Goal: Information Seeking & Learning: Learn about a topic

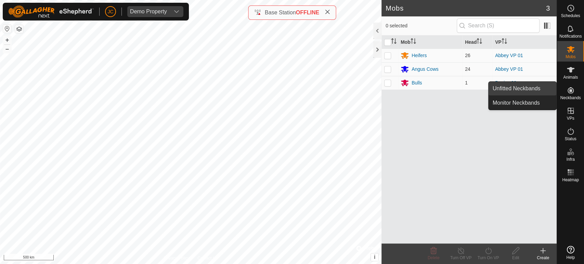
click at [539, 94] on link "Unfitted Neckbands" at bounding box center [523, 89] width 68 height 14
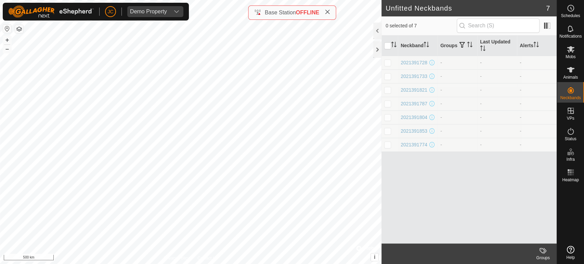
click at [417, 58] on td "2021391728" at bounding box center [418, 63] width 40 height 14
click at [417, 59] on td "2021391728" at bounding box center [418, 63] width 40 height 14
click at [416, 63] on div "2021391728" at bounding box center [414, 62] width 27 height 7
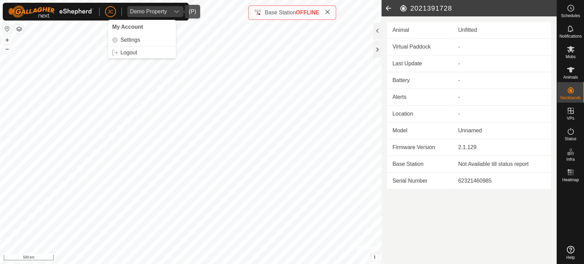
click at [153, 13] on div "Demo Property" at bounding box center [148, 11] width 37 height 5
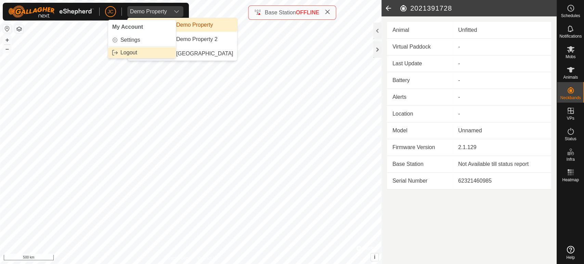
click at [123, 53] on link "Logout" at bounding box center [142, 52] width 68 height 11
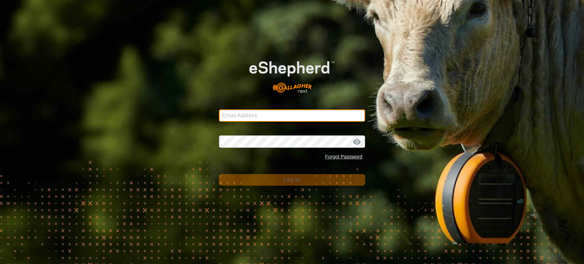
type input "[EMAIL_ADDRESS][PERSON_NAME][PERSON_NAME][DOMAIN_NAME]"
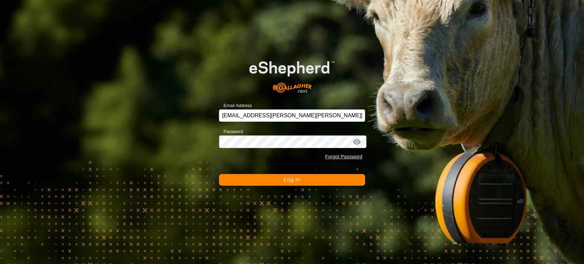
click at [238, 177] on button "Log In" at bounding box center [292, 180] width 146 height 12
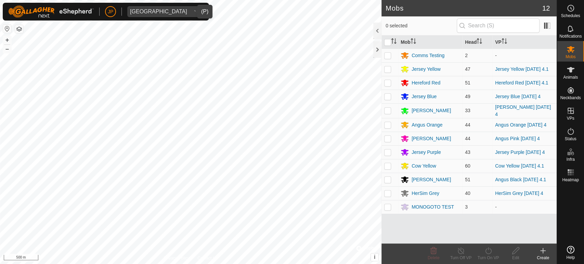
click at [173, 11] on div "[GEOGRAPHIC_DATA]" at bounding box center [158, 11] width 57 height 5
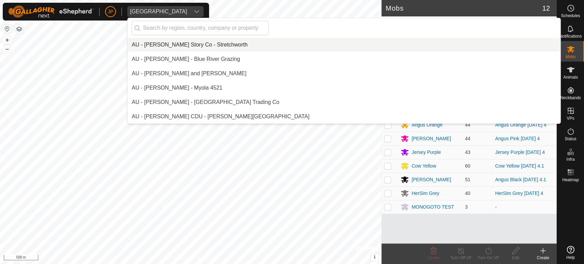
scroll to position [8266, 0]
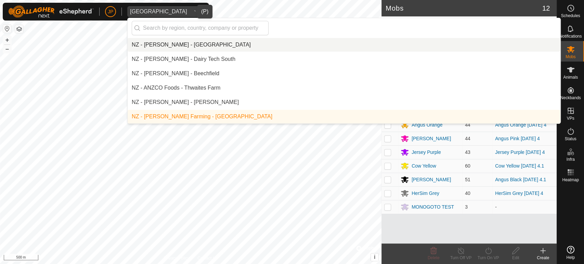
click at [173, 11] on div "[GEOGRAPHIC_DATA]" at bounding box center [158, 11] width 57 height 5
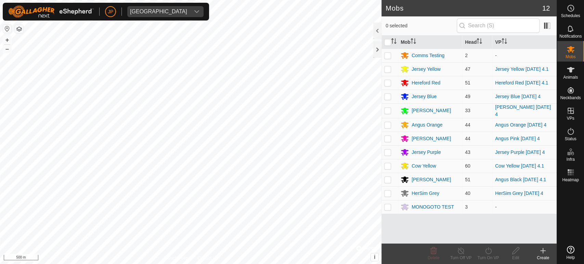
click at [173, 11] on div "[GEOGRAPHIC_DATA]" at bounding box center [158, 11] width 57 height 5
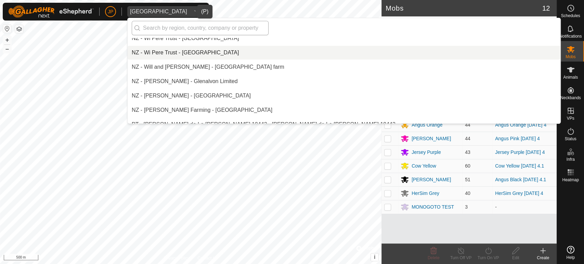
scroll to position [9819, 0]
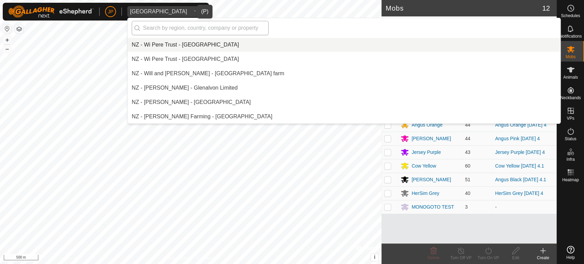
click at [183, 25] on input "text" at bounding box center [200, 28] width 137 height 14
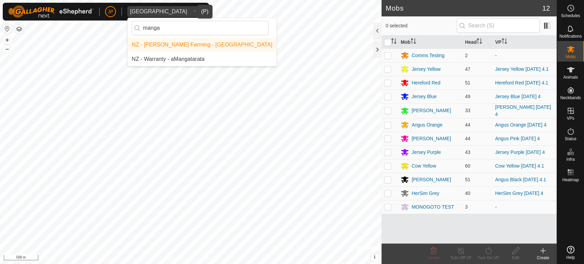
scroll to position [0, 0]
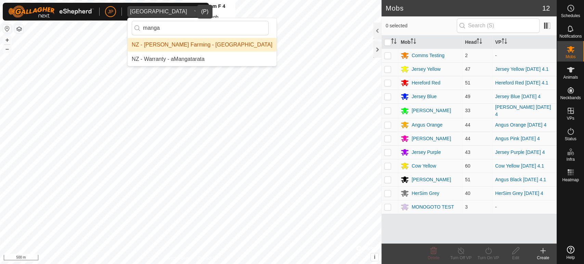
type input "manga"
click at [209, 40] on li "NZ - [PERSON_NAME] Farming - [GEOGRAPHIC_DATA]" at bounding box center [202, 45] width 149 height 14
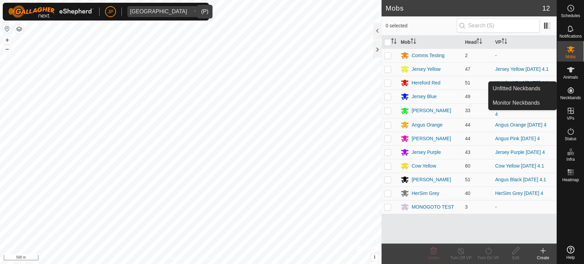
click at [572, 96] on span "Neckbands" at bounding box center [570, 98] width 21 height 4
click at [537, 87] on link "Unfitted Neckbands" at bounding box center [523, 89] width 68 height 14
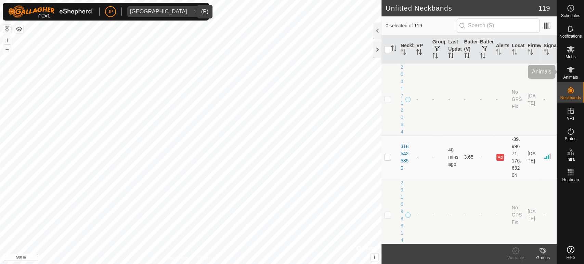
click at [562, 73] on div "Animals" at bounding box center [570, 72] width 27 height 21
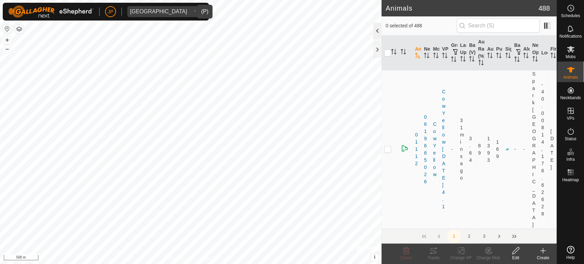
click at [376, 23] on div at bounding box center [377, 31] width 8 height 16
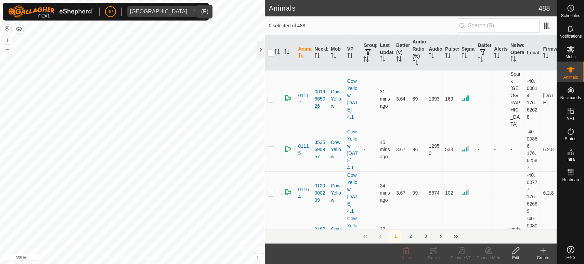
click at [319, 90] on div "0619665026" at bounding box center [320, 99] width 11 height 22
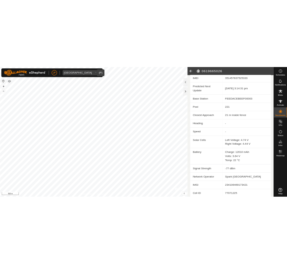
scroll to position [192, 0]
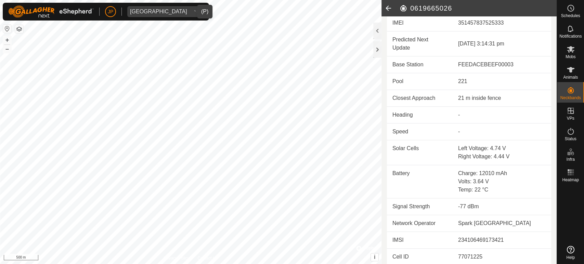
click at [449, 150] on td "Solar Cells" at bounding box center [420, 152] width 66 height 25
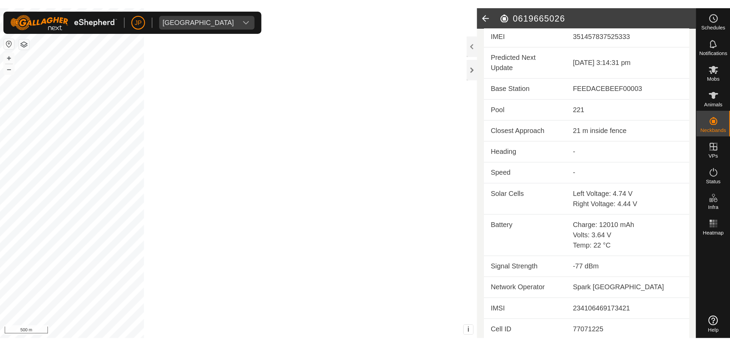
scroll to position [225, 0]
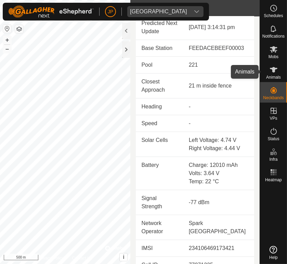
click at [269, 74] on es-animals-svg-icon at bounding box center [274, 69] width 12 height 11
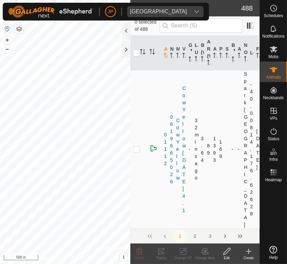
click at [127, 29] on div at bounding box center [126, 31] width 8 height 16
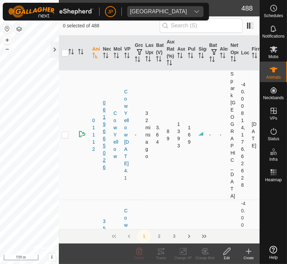
click at [104, 112] on div "0619665026" at bounding box center [105, 135] width 5 height 72
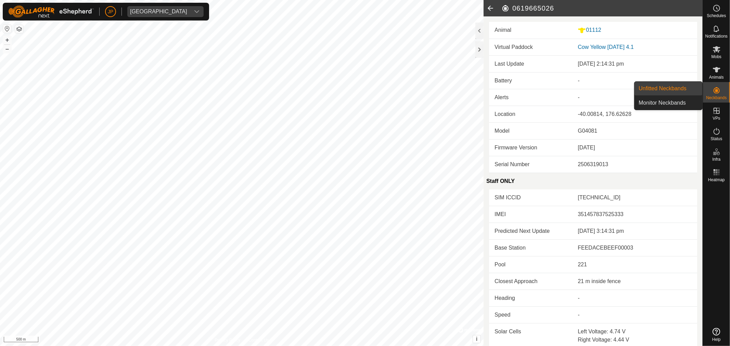
click at [584, 86] on link "Unfitted Neckbands" at bounding box center [669, 89] width 68 height 14
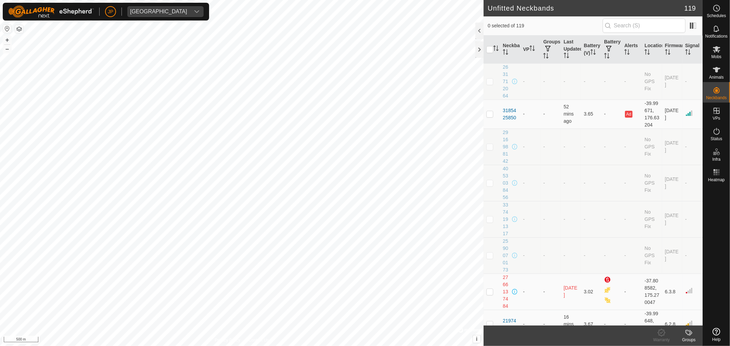
click at [490, 10] on h2 "Unfitted Neckbands" at bounding box center [586, 8] width 197 height 8
click at [510, 113] on div "3185425850" at bounding box center [510, 114] width 15 height 14
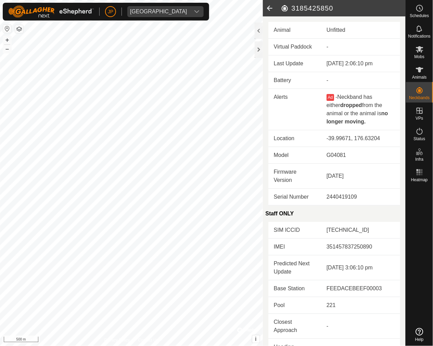
click at [269, 11] on icon at bounding box center [270, 8] width 14 height 16
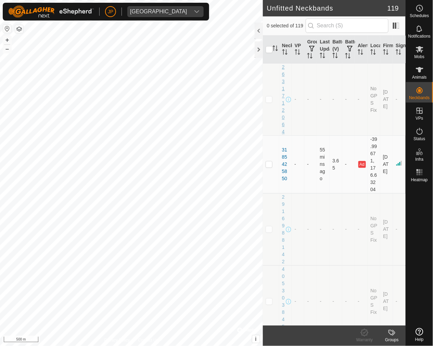
click at [284, 75] on div "2631712064" at bounding box center [283, 100] width 3 height 72
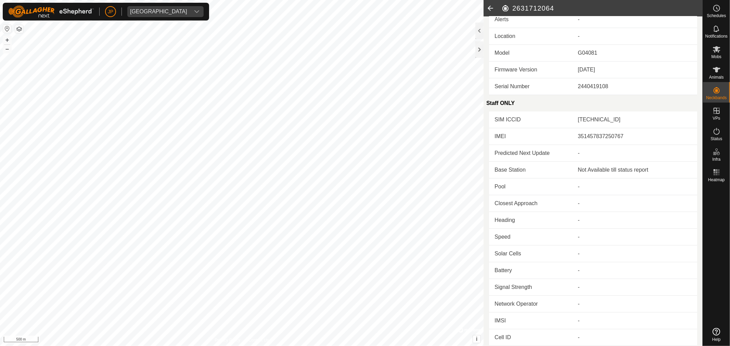
scroll to position [78, 0]
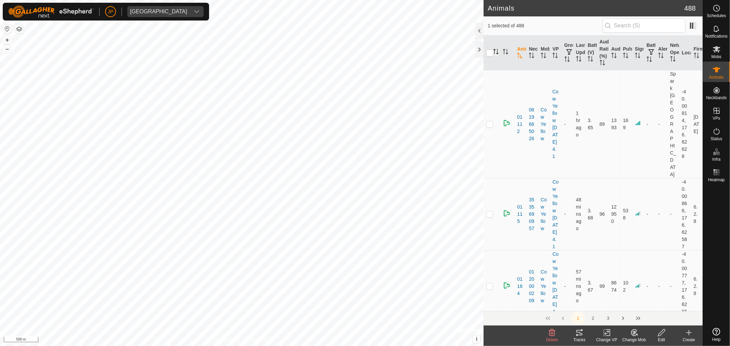
click at [497, 51] on icon "Activate to sort" at bounding box center [497, 51] width 1 height 5
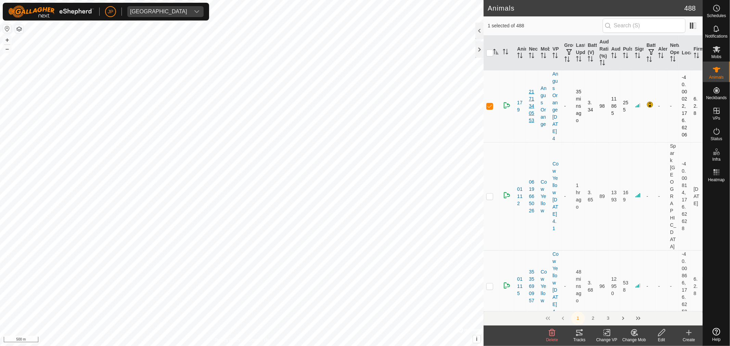
click at [529, 111] on div "2171340553" at bounding box center [532, 106] width 6 height 36
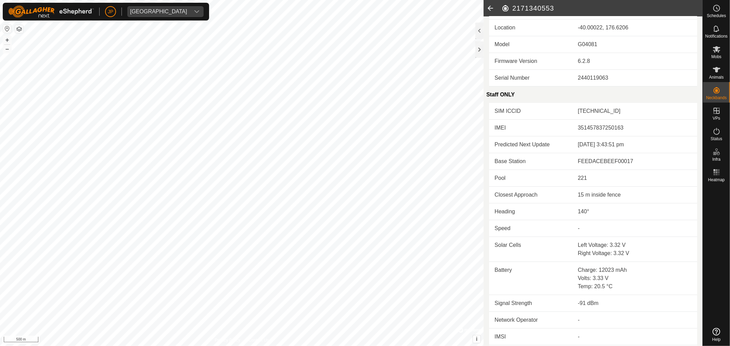
scroll to position [103, 0]
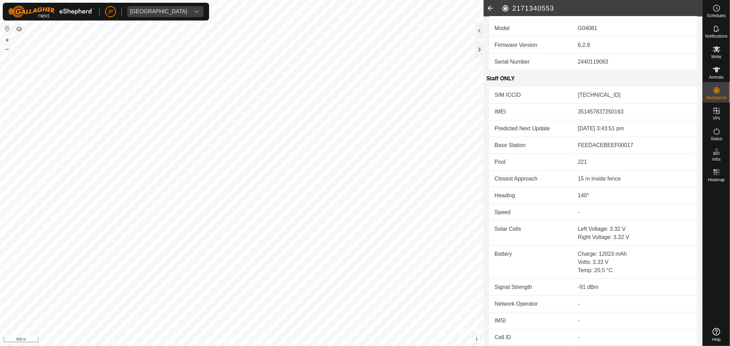
click at [492, 7] on icon at bounding box center [491, 8] width 14 height 16
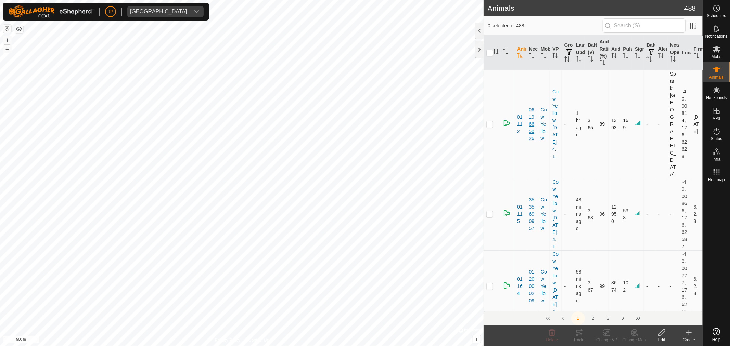
click at [531, 111] on div "0619665026" at bounding box center [532, 124] width 6 height 36
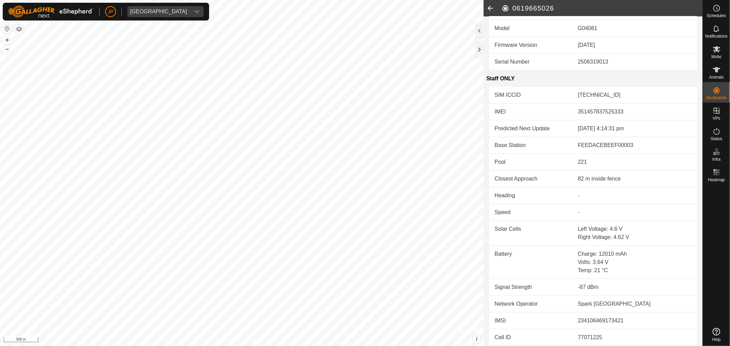
scroll to position [65, 0]
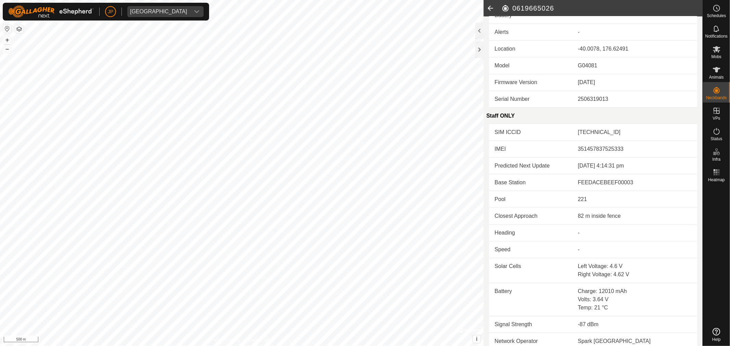
click at [574, 230] on td "-" at bounding box center [634, 233] width 125 height 17
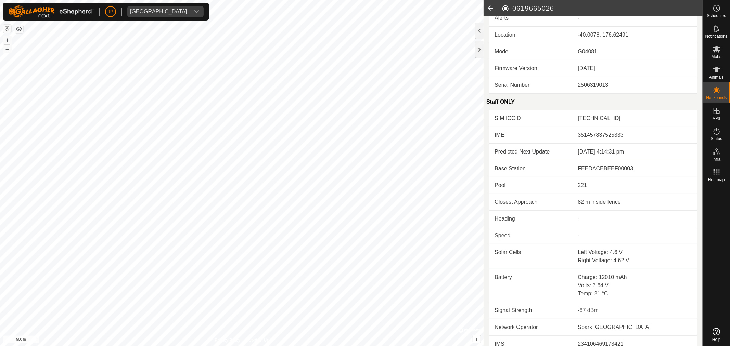
scroll to position [103, 0]
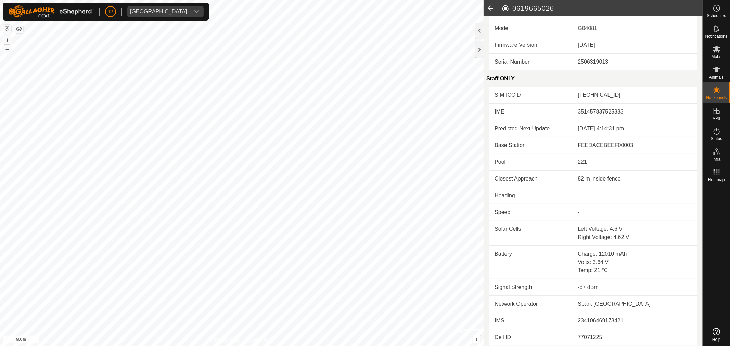
click at [484, 6] on icon at bounding box center [491, 8] width 14 height 16
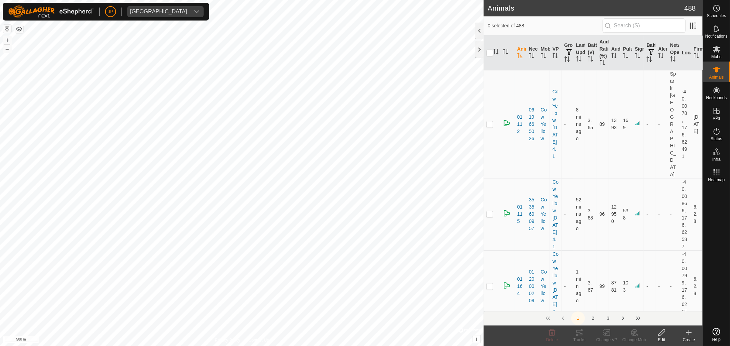
click at [584, 60] on icon "Activate to sort" at bounding box center [649, 58] width 5 height 5
